Goal: Navigation & Orientation: Find specific page/section

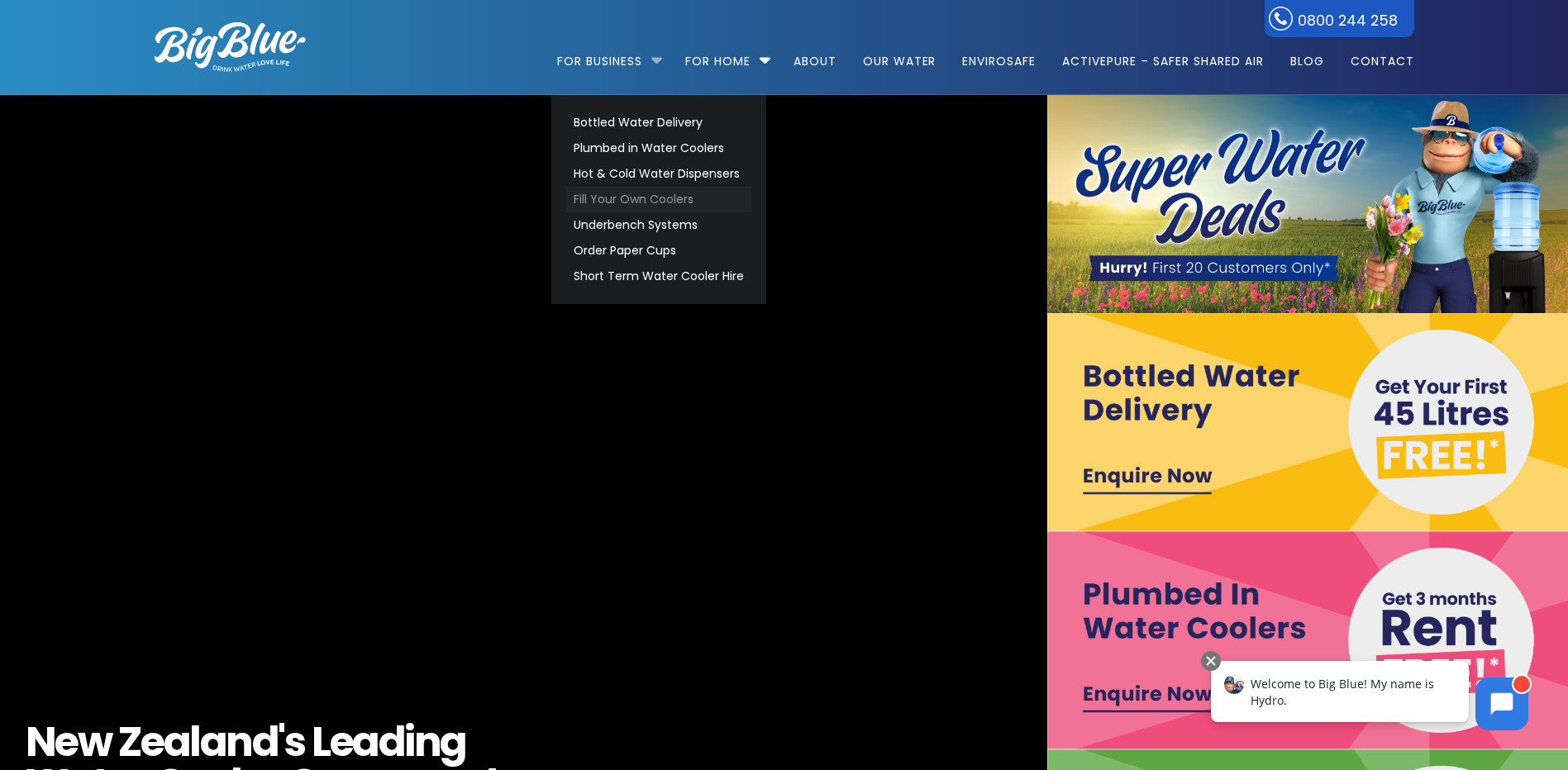
click at [622, 196] on link "Fill Your Own Coolers" at bounding box center [658, 199] width 185 height 26
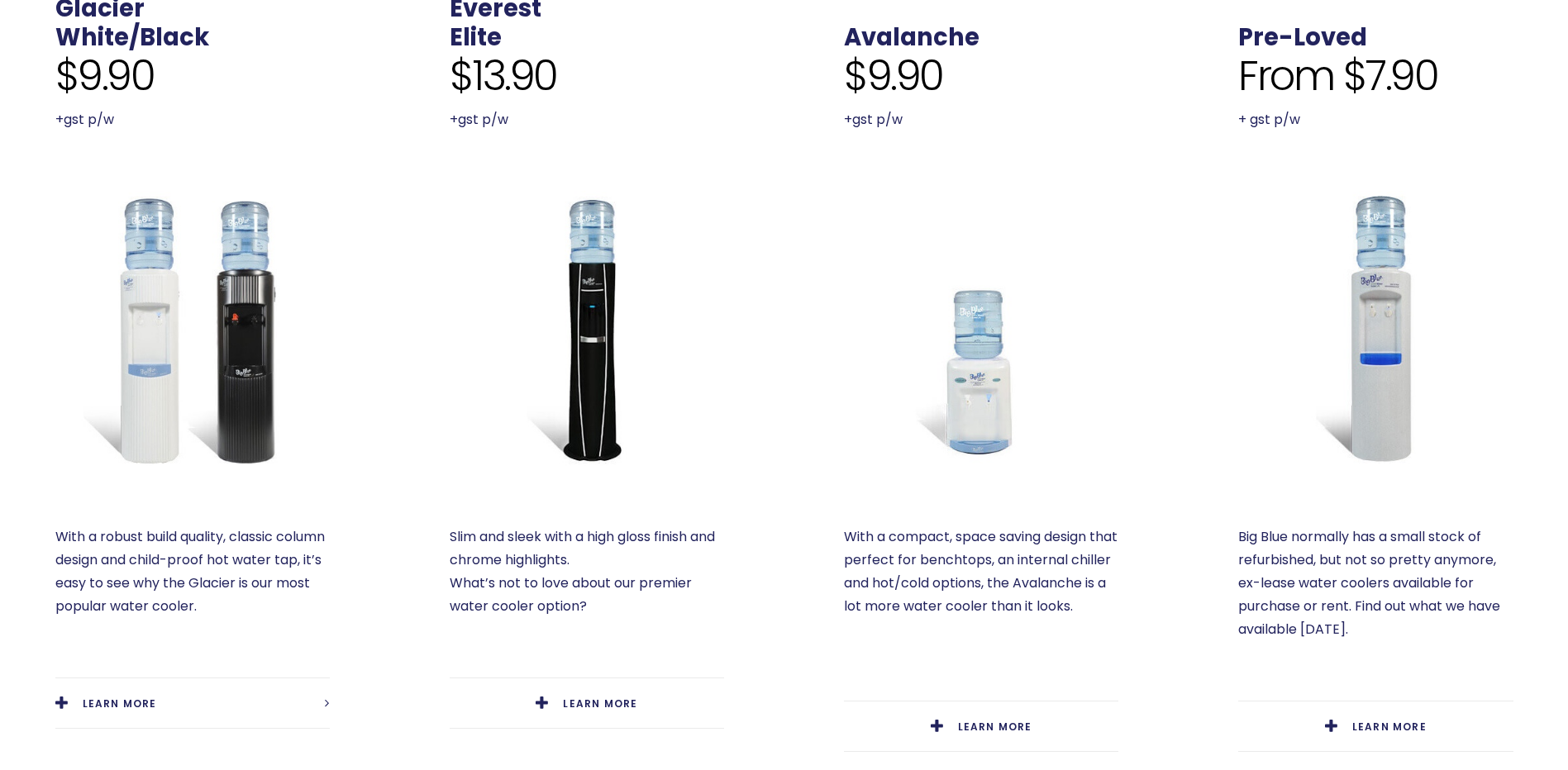
click at [288, 302] on img at bounding box center [191, 327] width 274 height 274
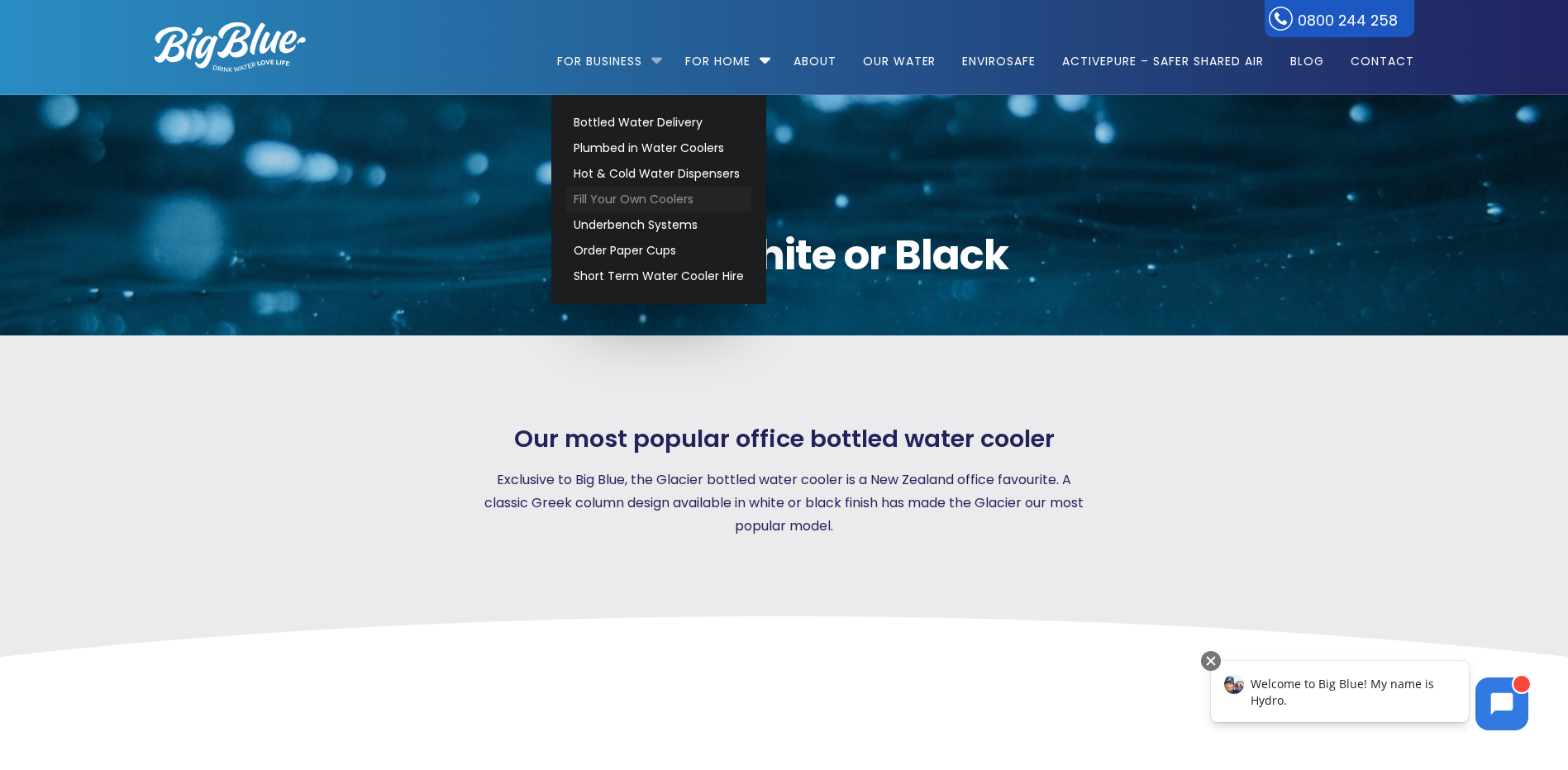
click at [588, 202] on link "Fill Your Own Coolers" at bounding box center [658, 199] width 185 height 26
